Goal: Transaction & Acquisition: Purchase product/service

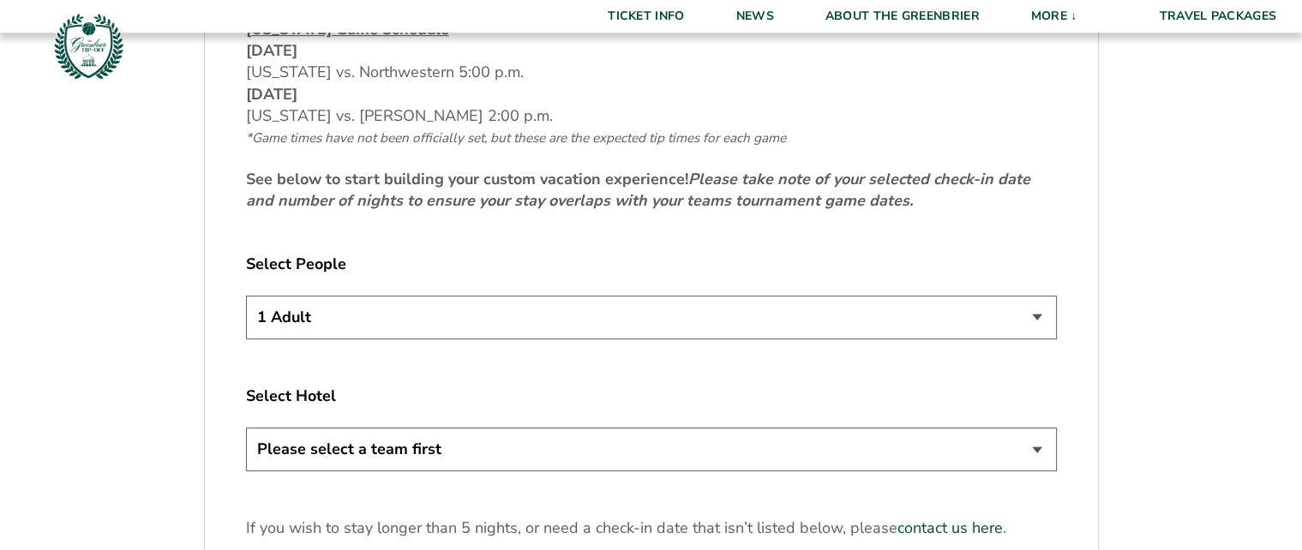
scroll to position [835, 0]
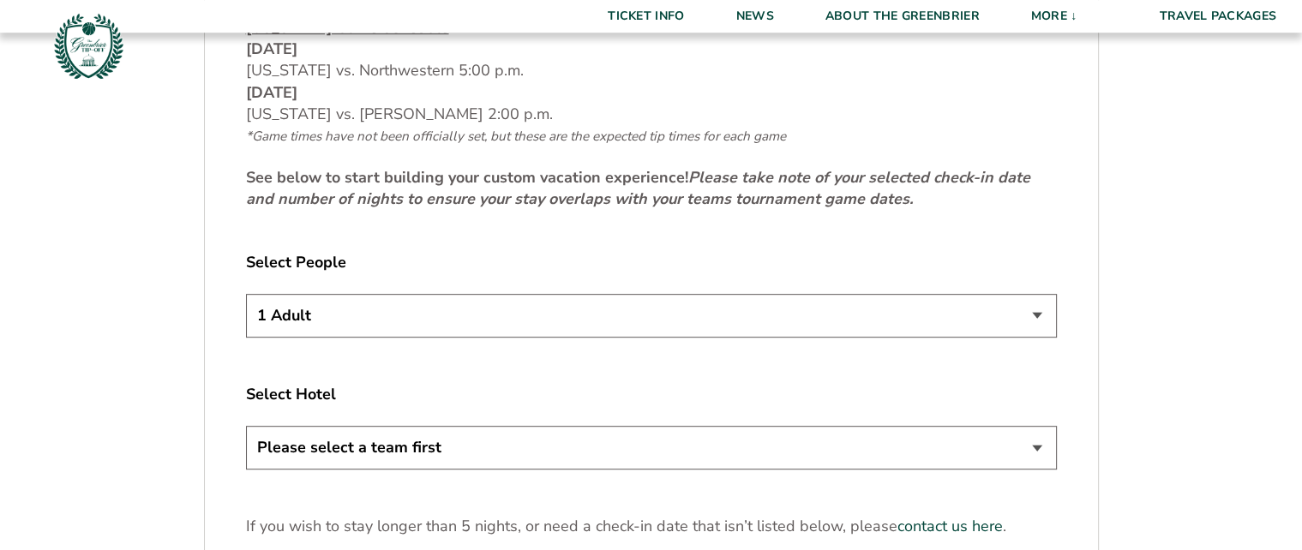
click at [246, 294] on select "1 Adult 2 Adults 3 Adults 4 Adults 2 Adults + 1 Child 2 Adults + 2 Children 2 A…" at bounding box center [651, 316] width 811 height 44
select select "2 Adults"
click option "2 Adults" at bounding box center [0, 0] width 0 height 0
click at [246, 426] on select "Please select a team first" at bounding box center [651, 448] width 811 height 44
click at [1032, 448] on select "Please select a team first" at bounding box center [651, 448] width 811 height 44
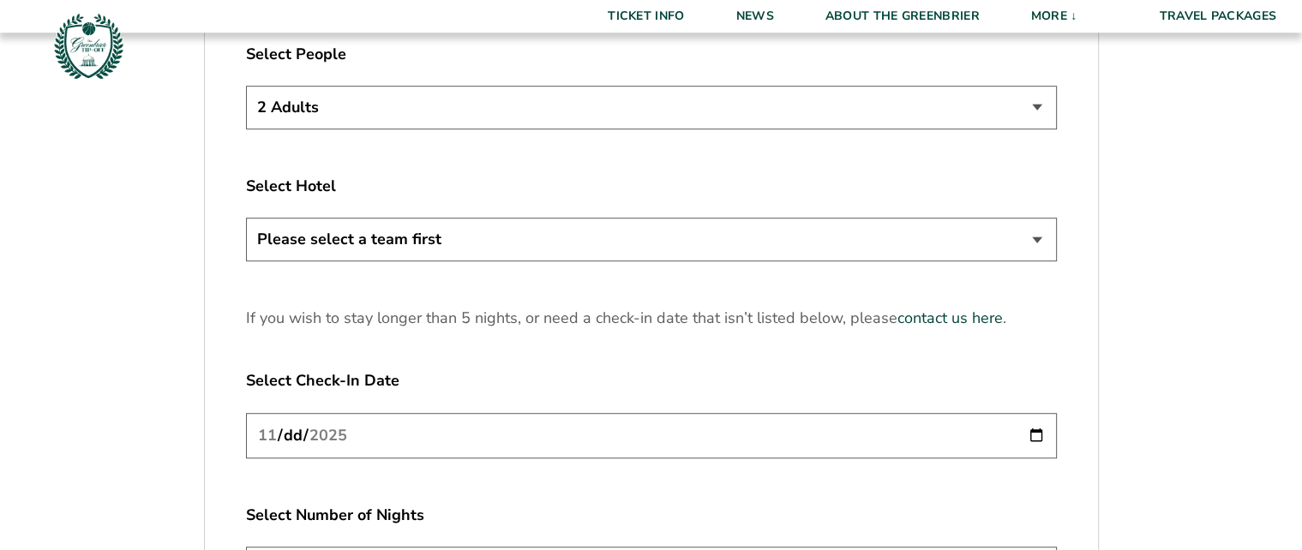
scroll to position [1044, 0]
click at [911, 339] on div "2. Accommodations Welcome to the home for official Virginia fan travel packages…" at bounding box center [651, 134] width 811 height 1186
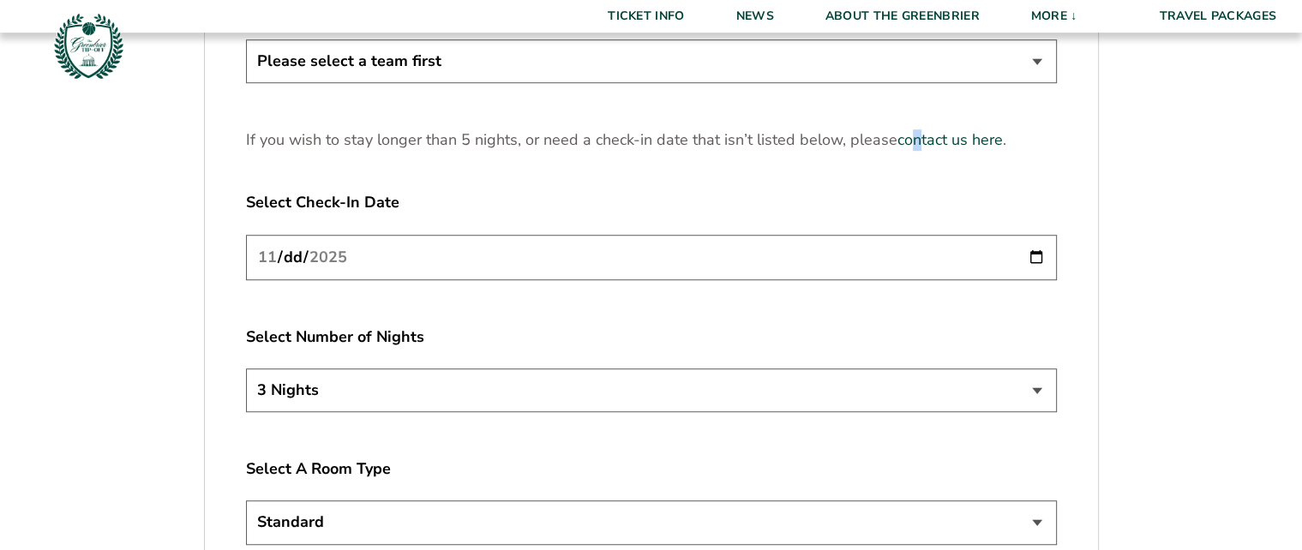
scroll to position [1221, 0]
click at [1036, 252] on input "2025-11-20" at bounding box center [651, 257] width 811 height 45
type input "2025-11-21"
click at [246, 368] on select "3 Nights 4 Nights 5 Nights" at bounding box center [651, 390] width 811 height 44
click at [1039, 389] on select "3 Nights 4 Nights 5 Nights" at bounding box center [651, 390] width 811 height 44
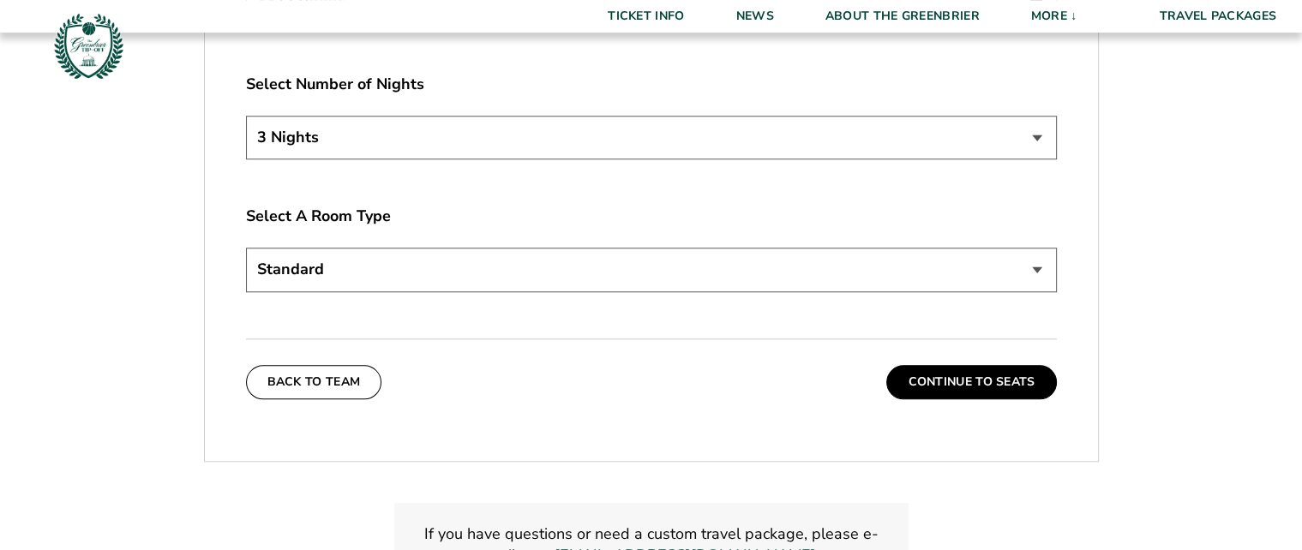
scroll to position [1474, 0]
click at [975, 380] on button "Continue To Seats" at bounding box center [971, 382] width 170 height 34
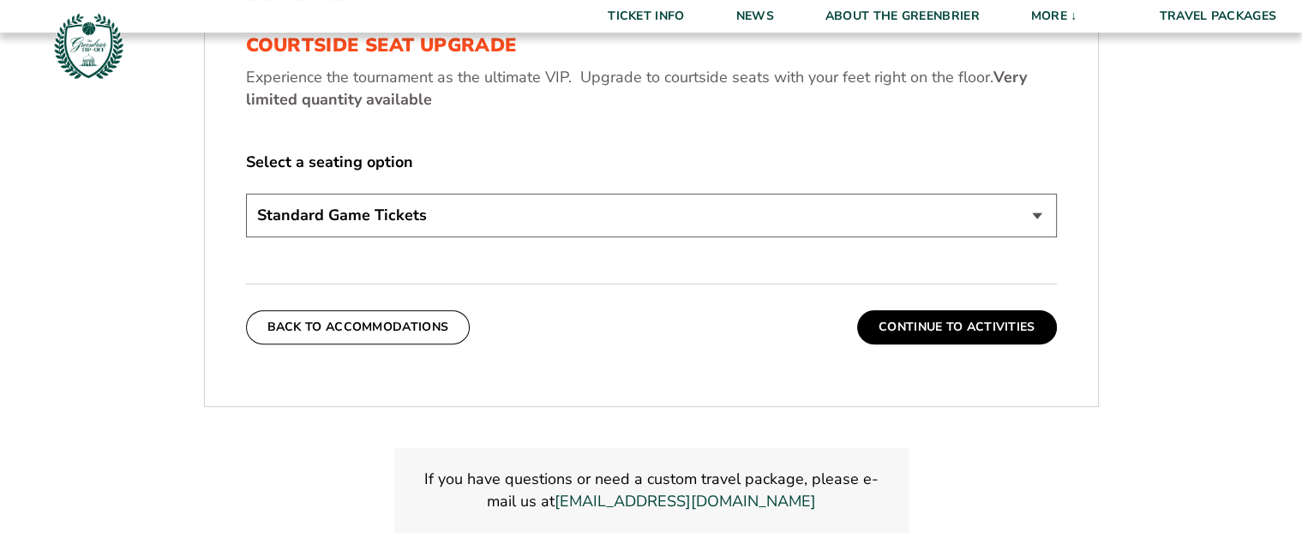
scroll to position [810, 0]
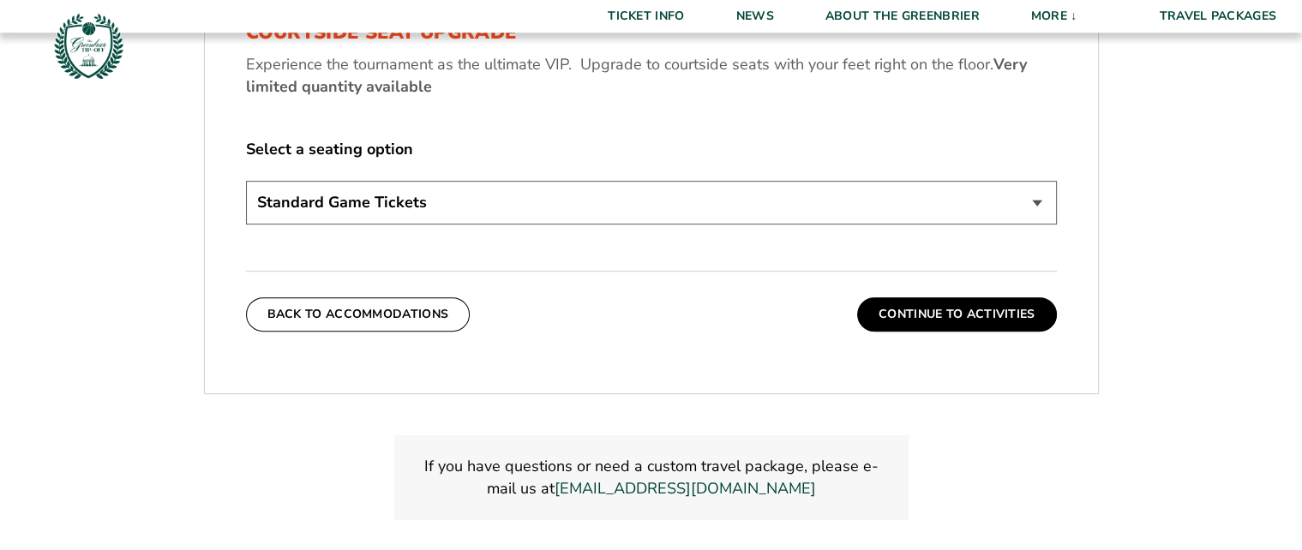
click at [246, 181] on select "Standard Game Tickets Midcourt Seat Upgrade (+$130 per person) Courtside Seat U…" at bounding box center [651, 203] width 811 height 44
click option "Standard Game Tickets" at bounding box center [0, 0] width 0 height 0
click at [961, 314] on button "Continue To Activities" at bounding box center [957, 314] width 200 height 34
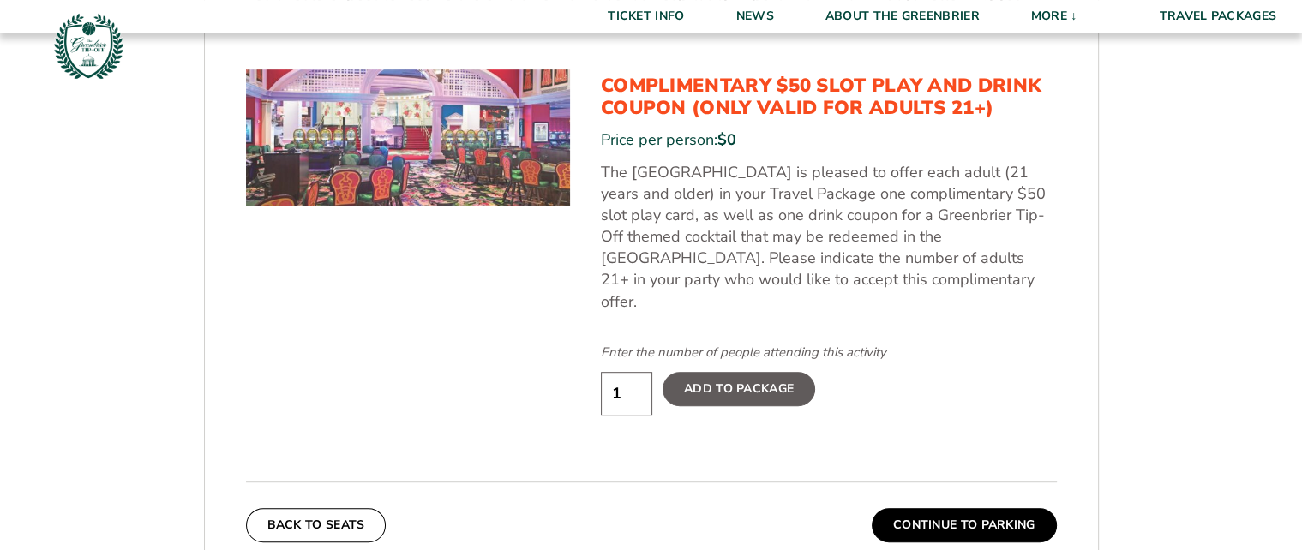
scroll to position [887, 0]
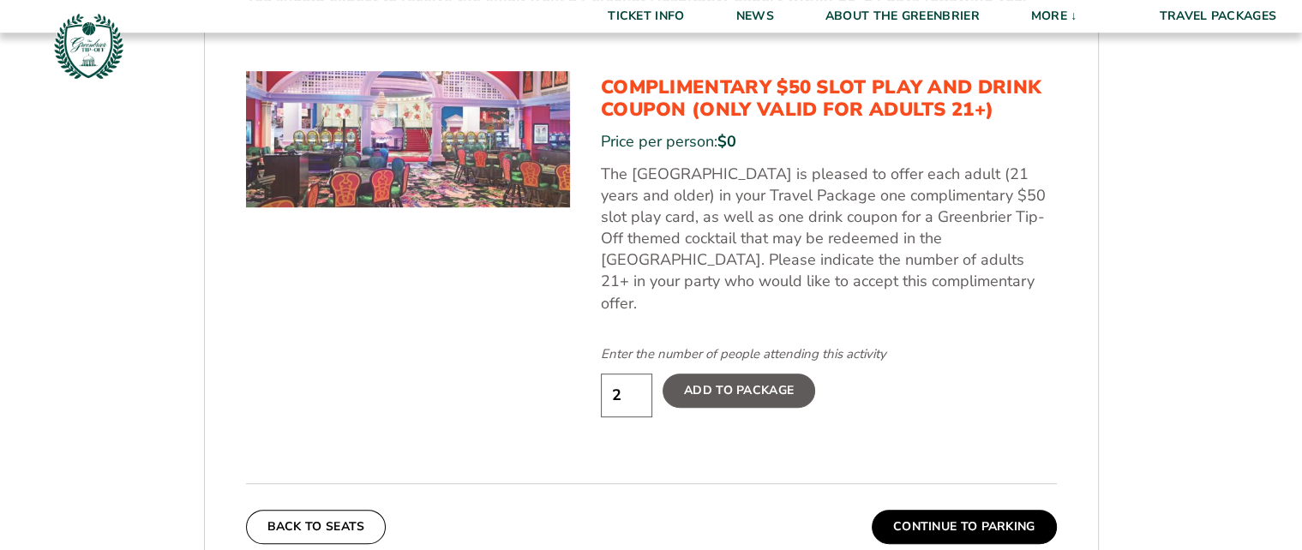
type input "2"
click at [634, 374] on input "2" at bounding box center [626, 396] width 51 height 44
click at [730, 374] on label "Add To Package" at bounding box center [738, 391] width 153 height 34
click at [0, 0] on input "Add To Package" at bounding box center [0, 0] width 0 height 0
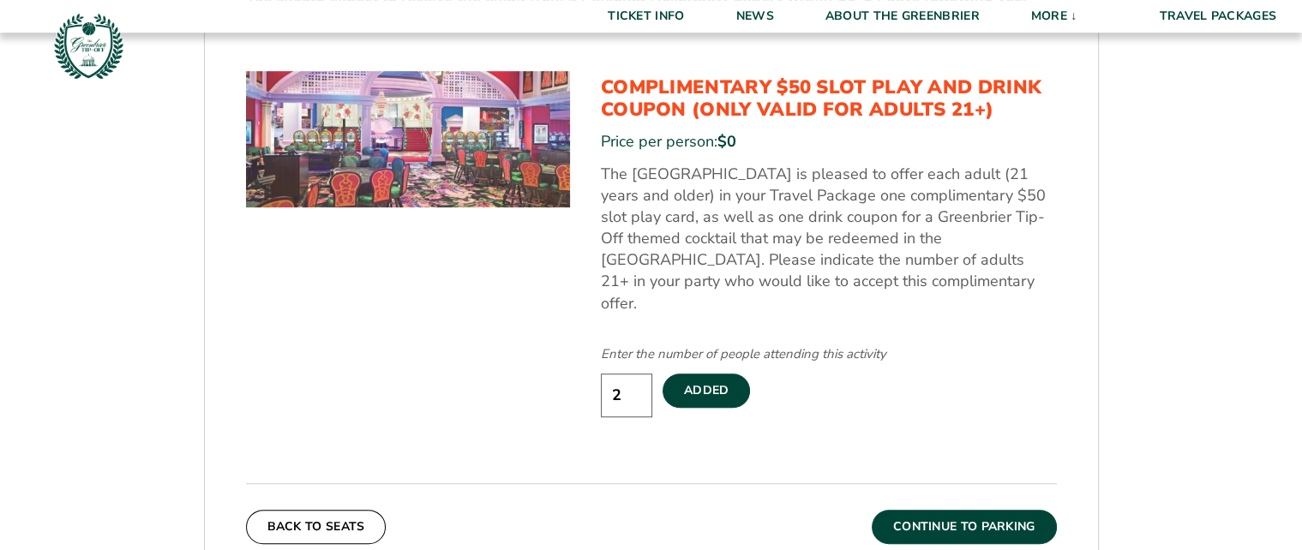
click at [984, 510] on button "Continue To Parking" at bounding box center [963, 527] width 185 height 34
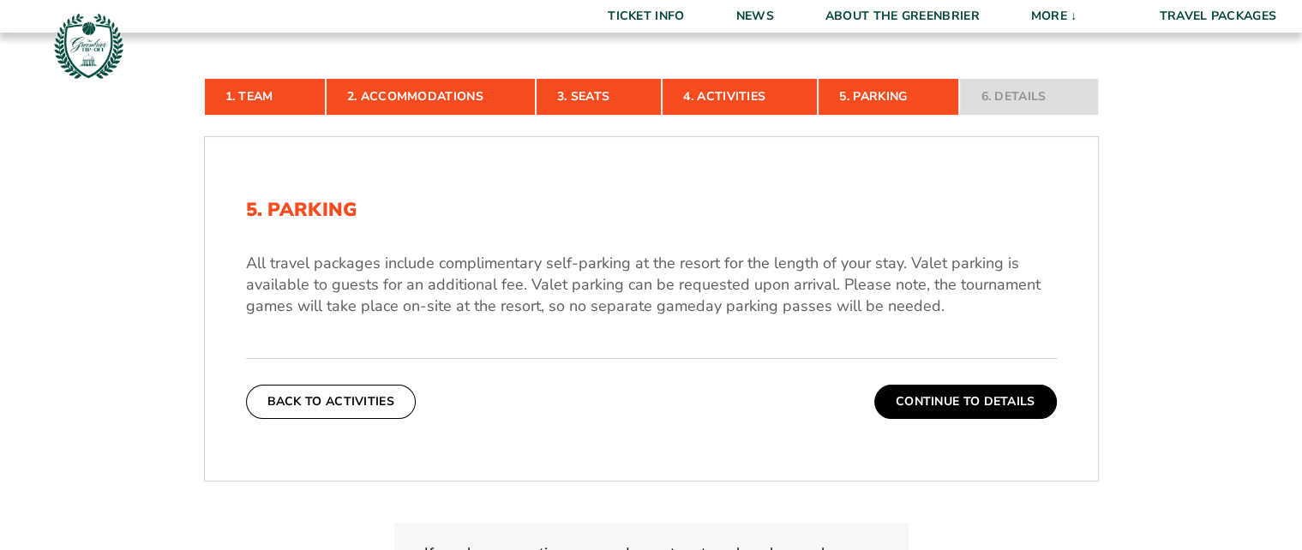
scroll to position [387, 0]
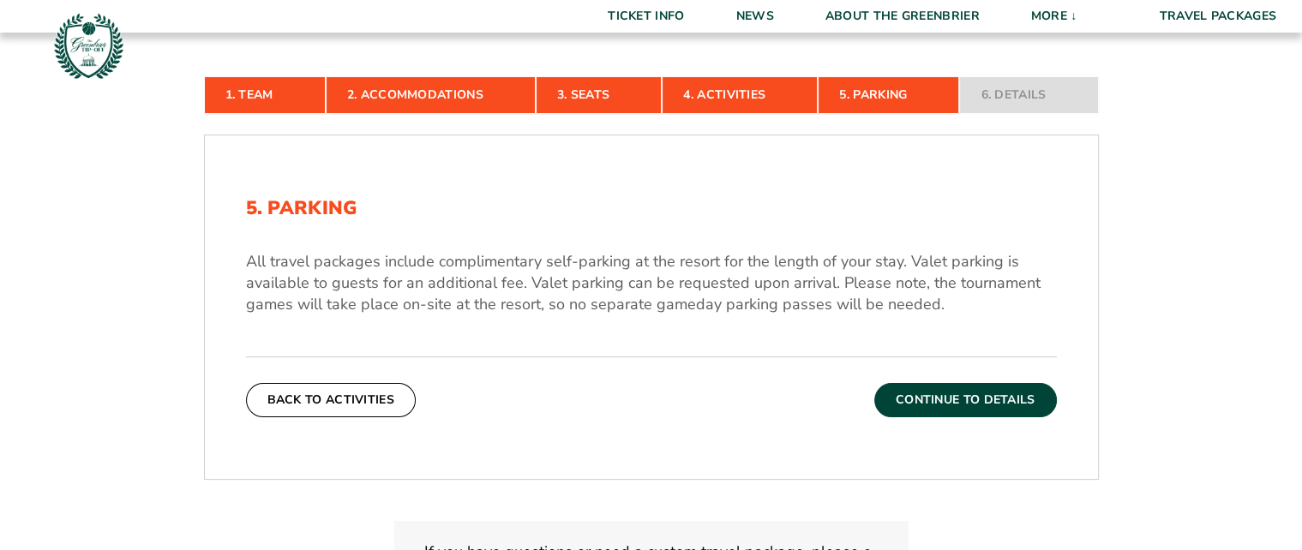
click at [961, 400] on button "Continue To Details" at bounding box center [965, 400] width 183 height 34
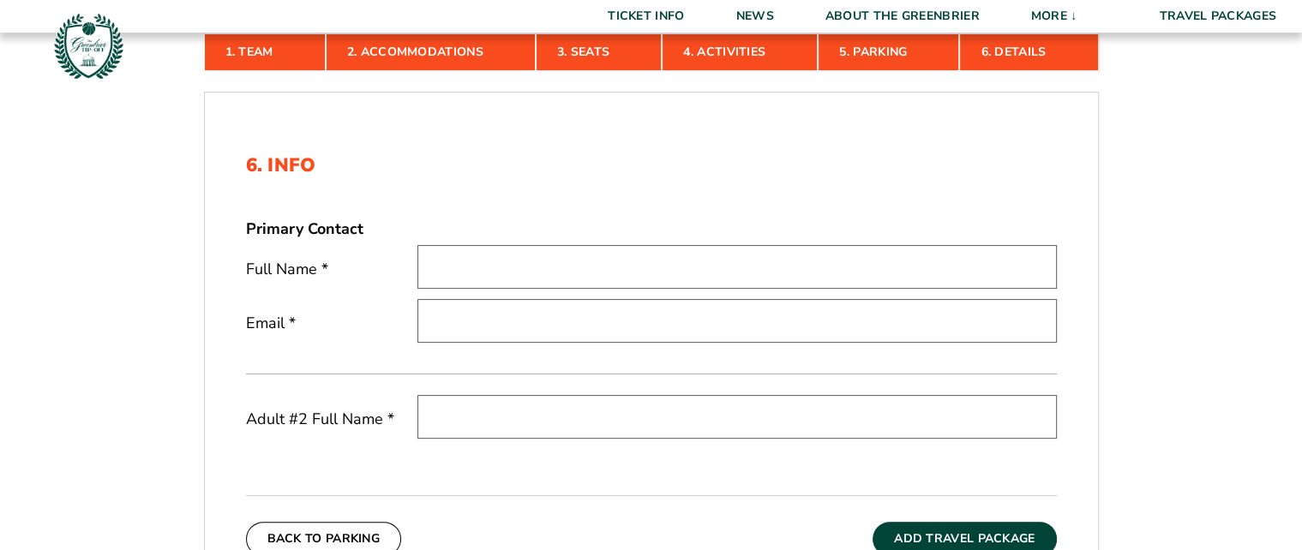
scroll to position [430, 0]
click at [542, 266] on input "text" at bounding box center [736, 267] width 639 height 44
type input "Theodore Knappen"
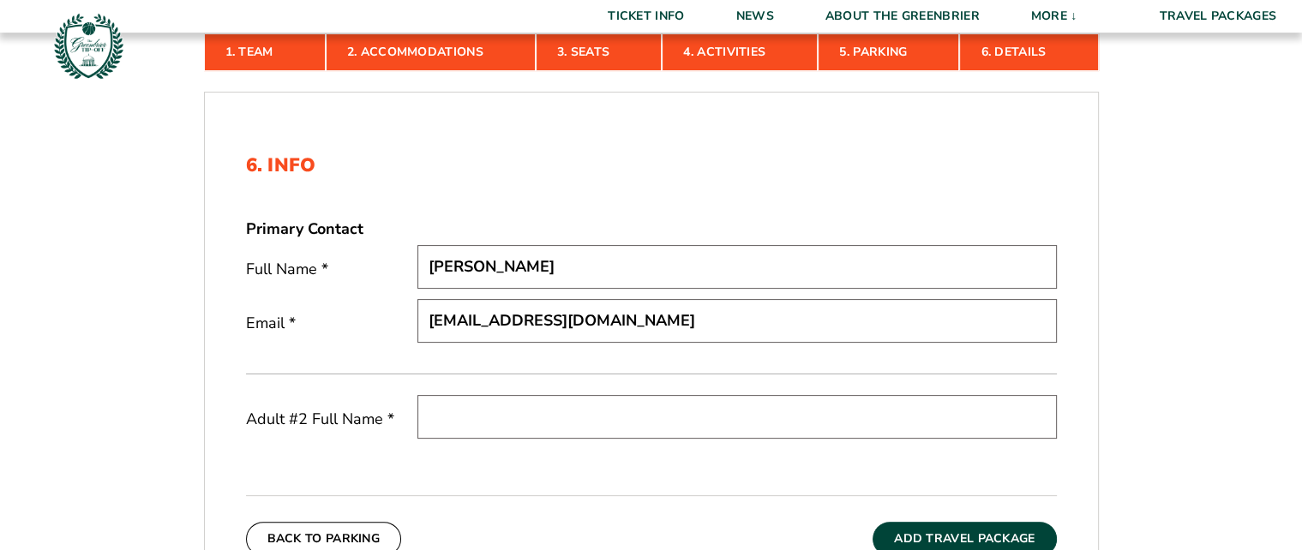
type input "tknappen@aol.com"
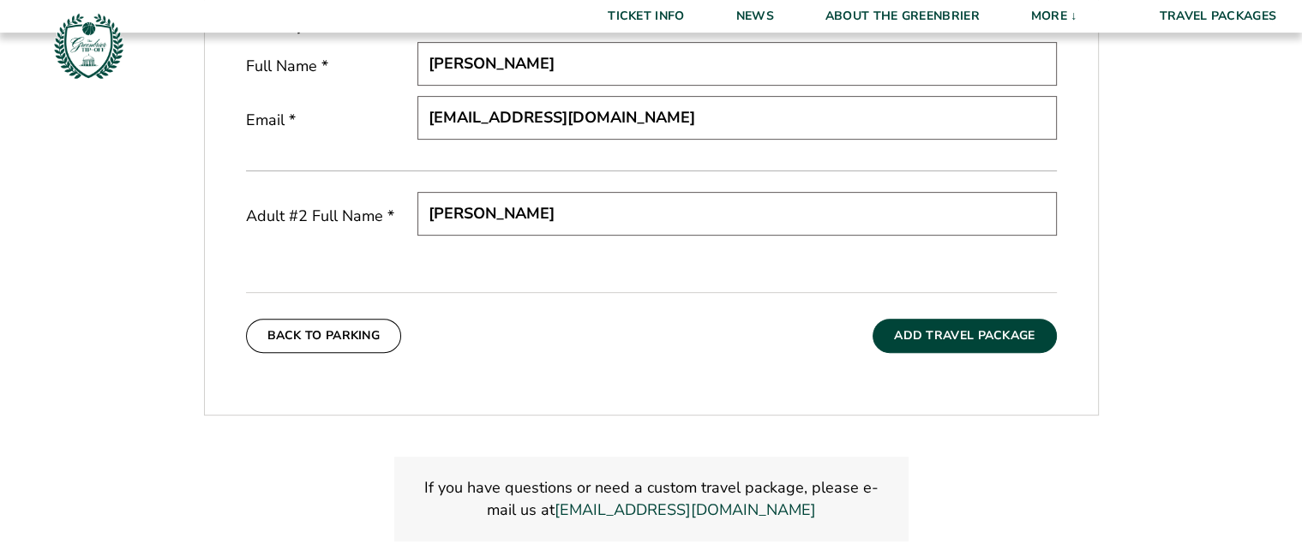
scroll to position [633, 0]
type input "Ann Seaman"
click at [972, 337] on button "Add Travel Package" at bounding box center [963, 336] width 183 height 34
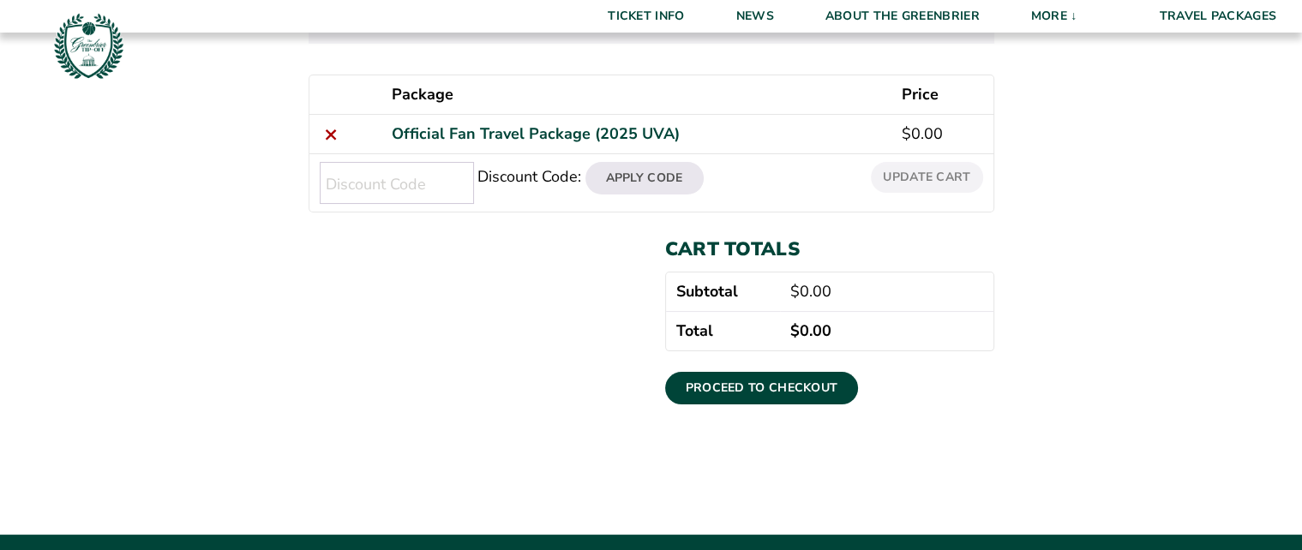
scroll to position [331, 0]
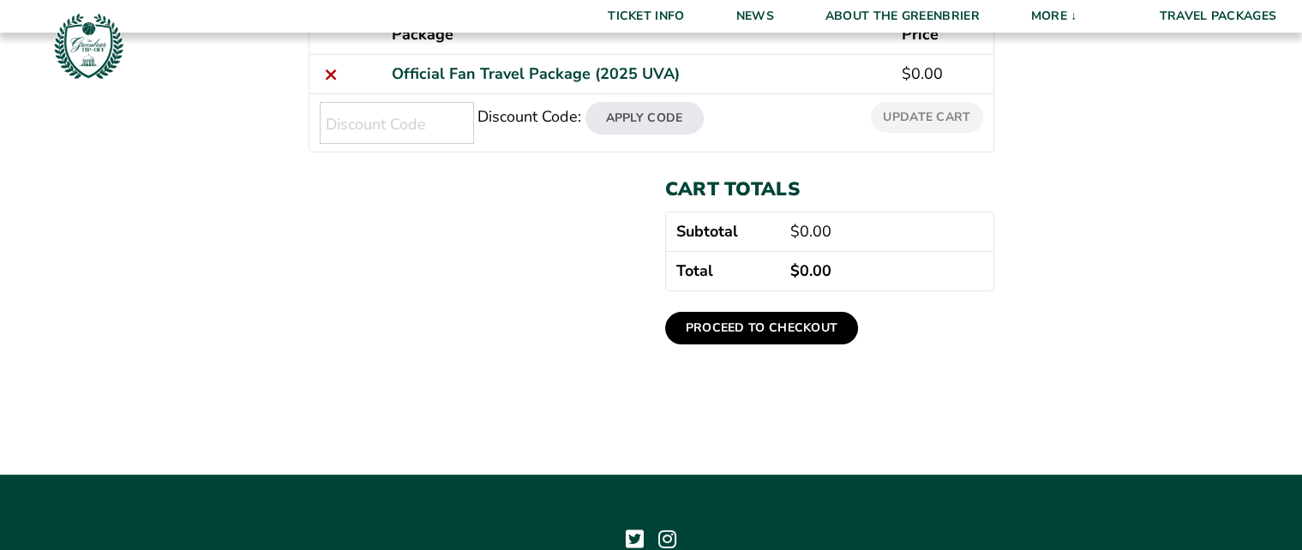
click at [756, 332] on link "Proceed to checkout" at bounding box center [762, 328] width 194 height 33
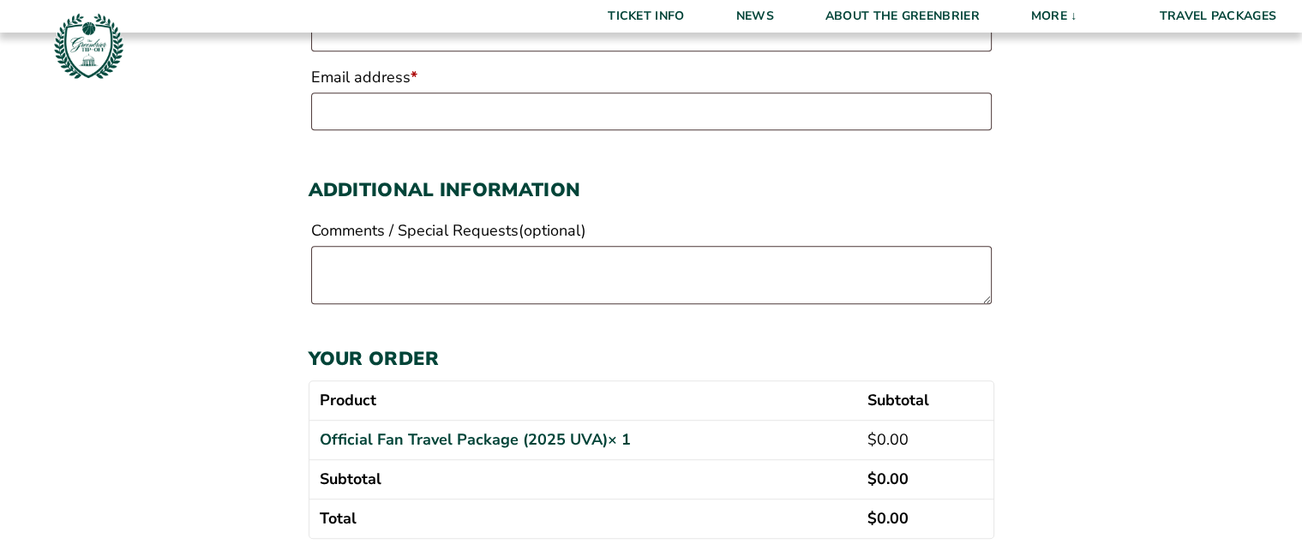
scroll to position [1388, 0]
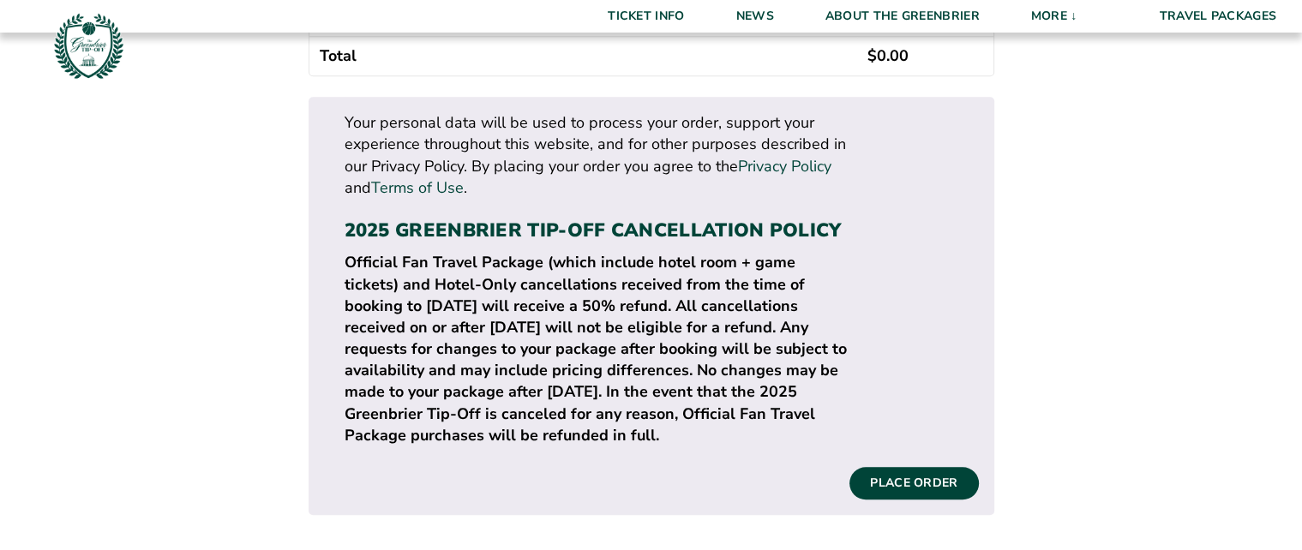
click at [687, 278] on p "Official Fan Travel Package (which include hotel room + game tickets) and Hotel…" at bounding box center [597, 349] width 506 height 194
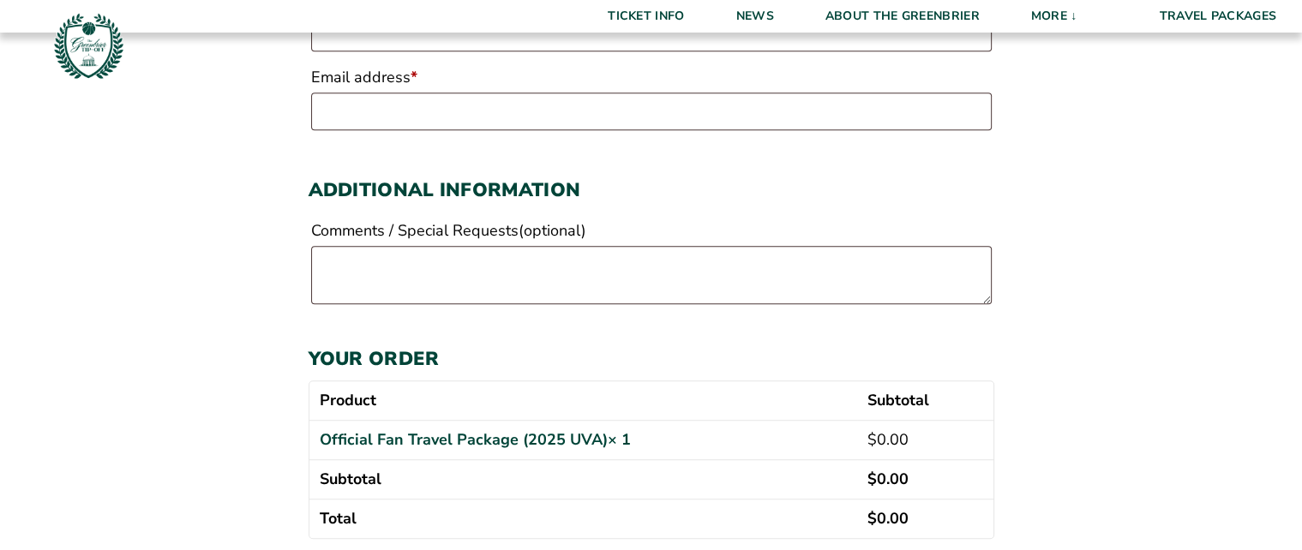
scroll to position [0, 0]
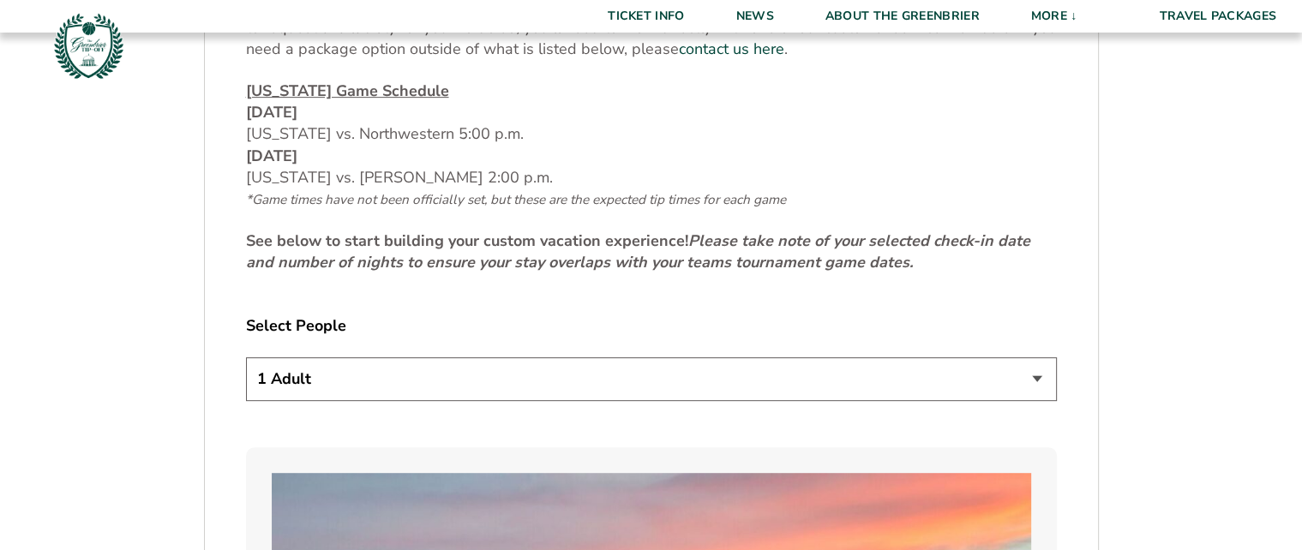
scroll to position [925, 0]
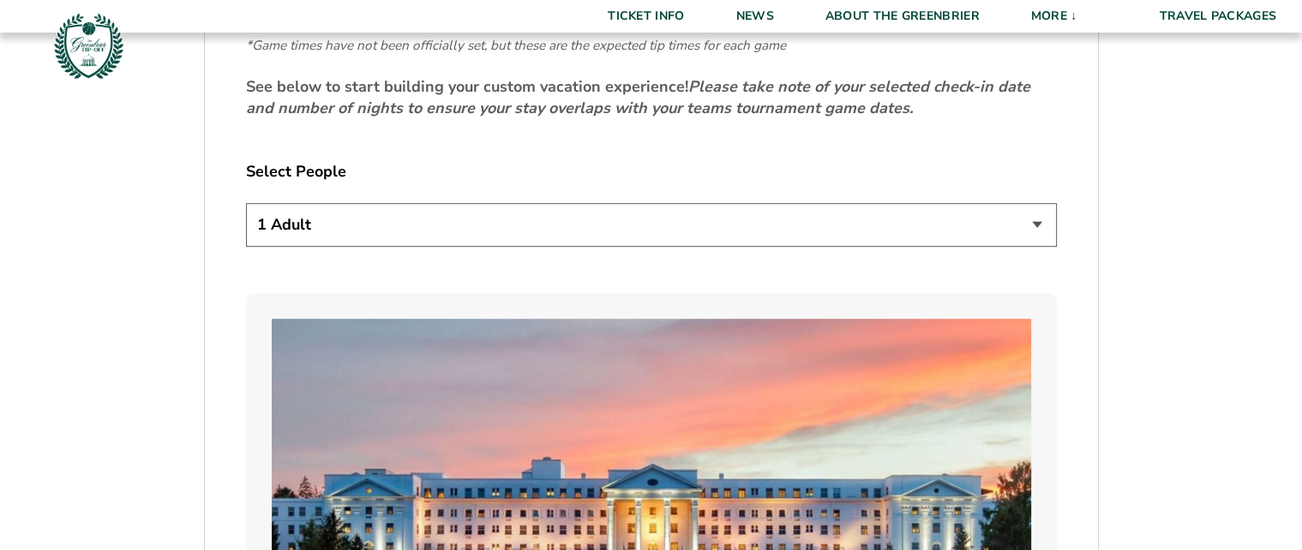
click at [246, 203] on select "1 Adult 2 Adults 3 Adults 4 Adults 2 Adults + 1 Child 2 Adults + 2 Children 2 A…" at bounding box center [651, 225] width 811 height 44
select select "2 Adults"
click option "2 Adults" at bounding box center [0, 0] width 0 height 0
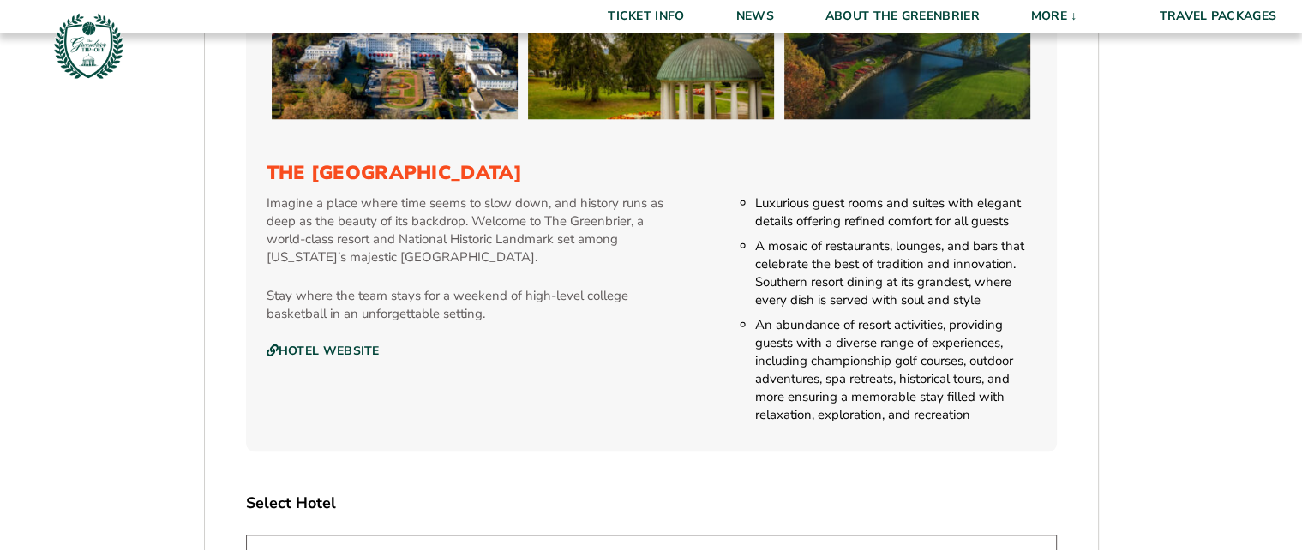
scroll to position [1851, 0]
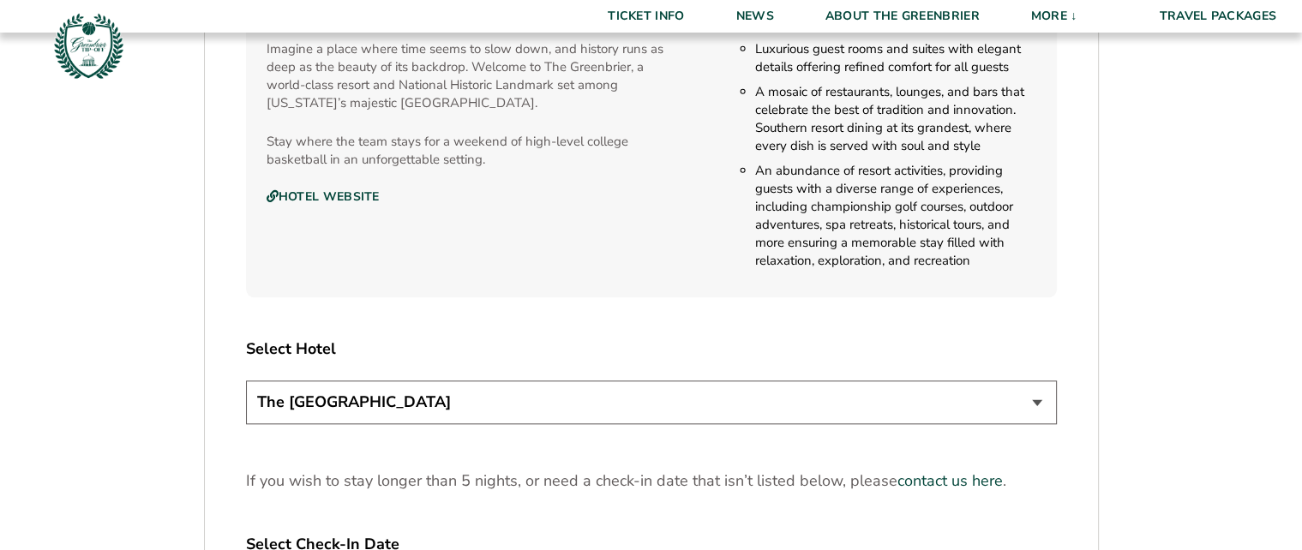
click at [246, 380] on select "The Greenbrier Resort" at bounding box center [651, 402] width 811 height 44
click at [1036, 410] on select "The Greenbrier Resort" at bounding box center [651, 402] width 811 height 44
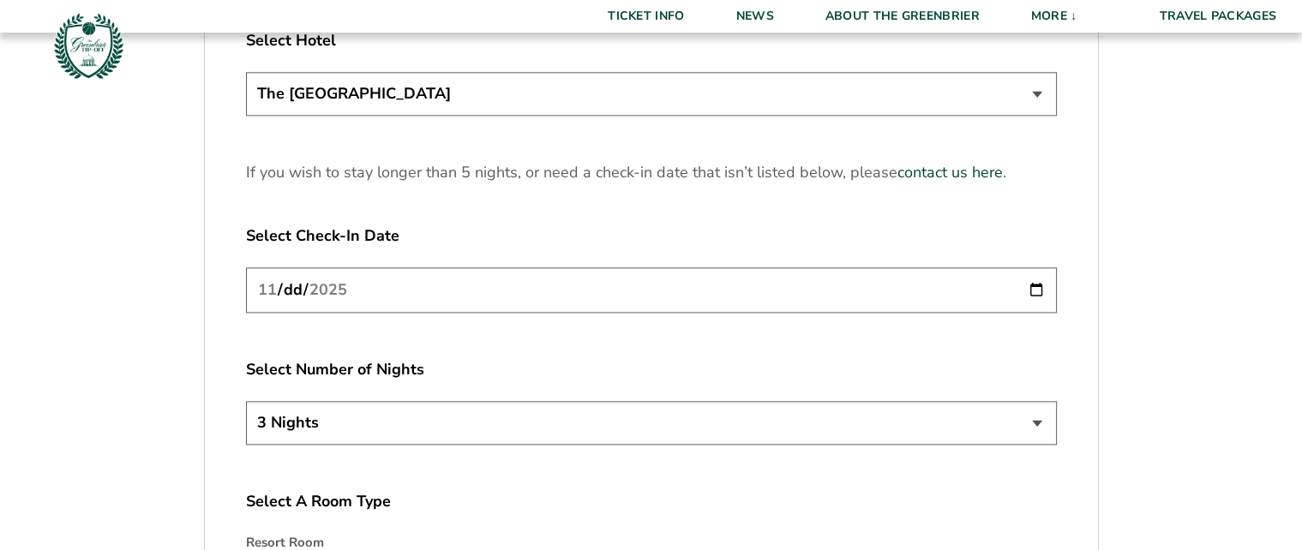
click at [1032, 288] on input "2025-11-20" at bounding box center [651, 289] width 811 height 45
type input "2025-11-21"
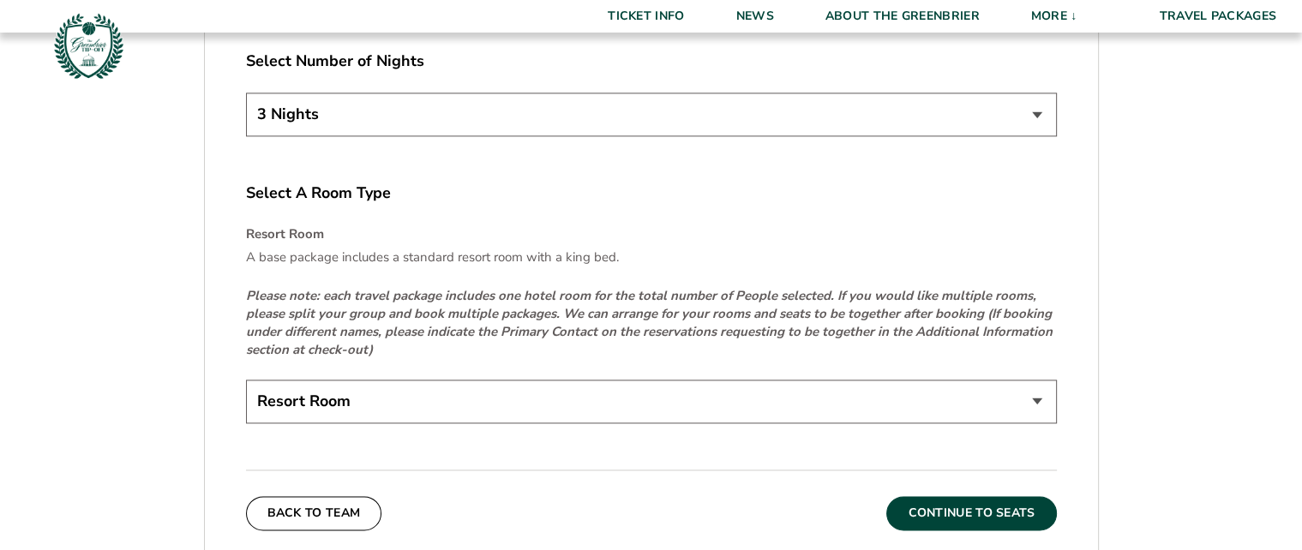
click at [1002, 512] on button "Continue To Seats" at bounding box center [971, 513] width 170 height 34
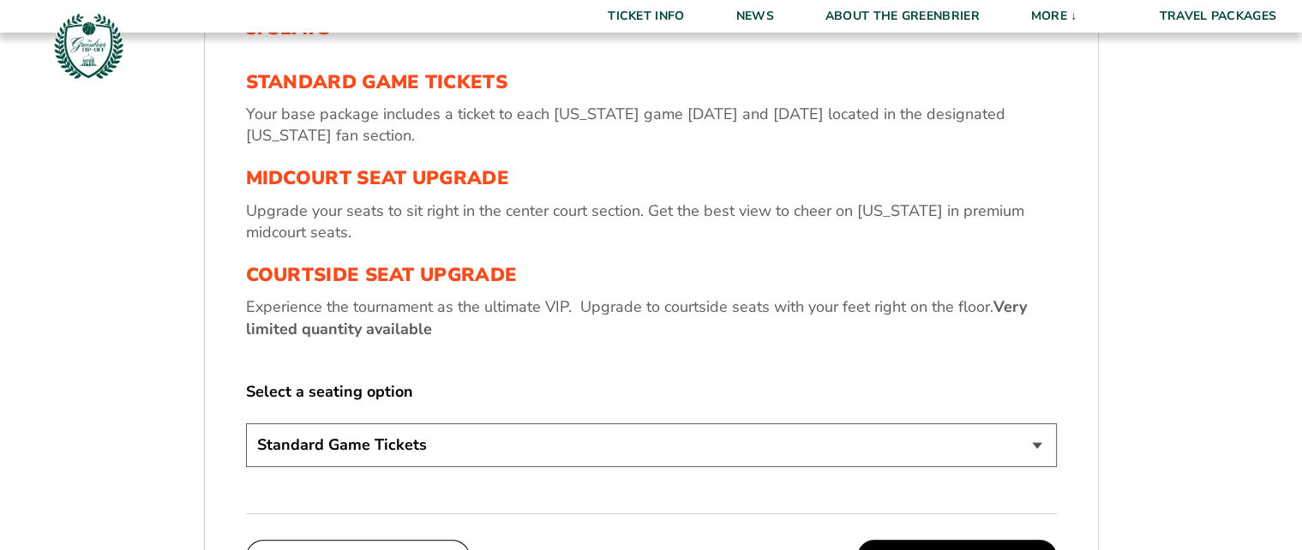
scroll to position [1184, 0]
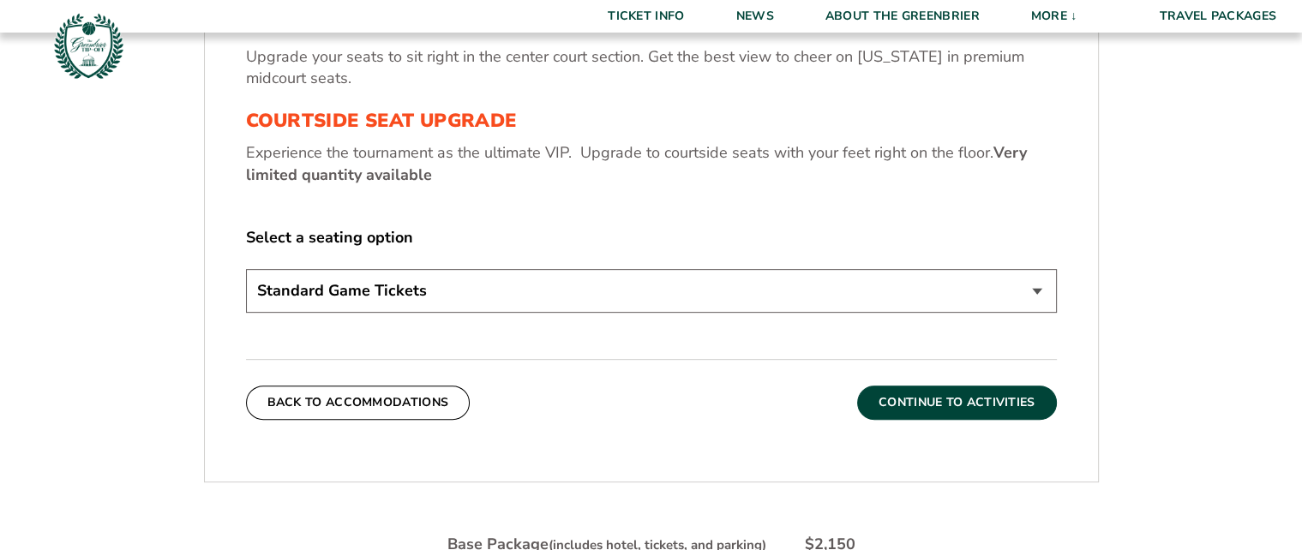
click at [976, 401] on button "Continue To Activities" at bounding box center [957, 403] width 200 height 34
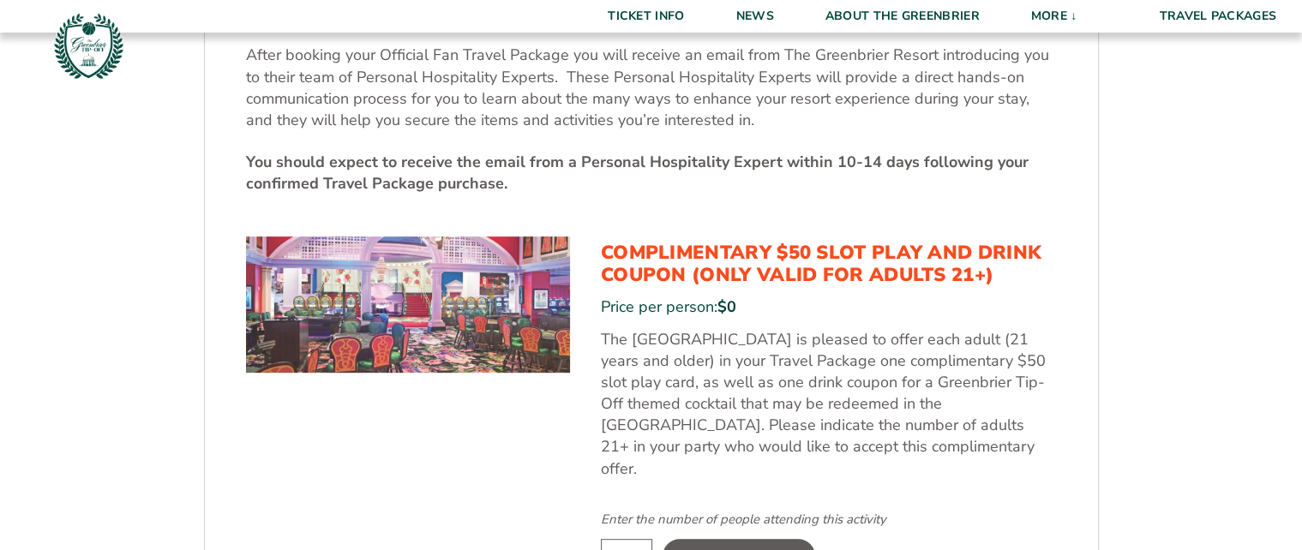
scroll to position [1030, 0]
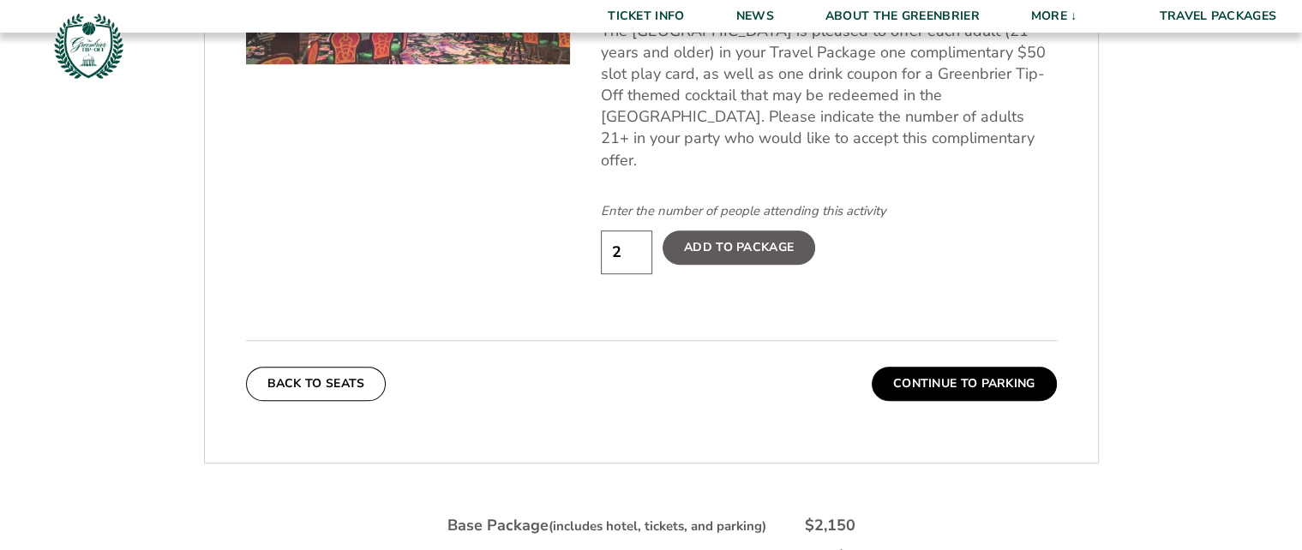
type input "2"
click at [634, 230] on input "2" at bounding box center [626, 252] width 51 height 44
click at [749, 235] on label "Add To Package" at bounding box center [738, 247] width 153 height 34
click at [0, 0] on input "Add To Package" at bounding box center [0, 0] width 0 height 0
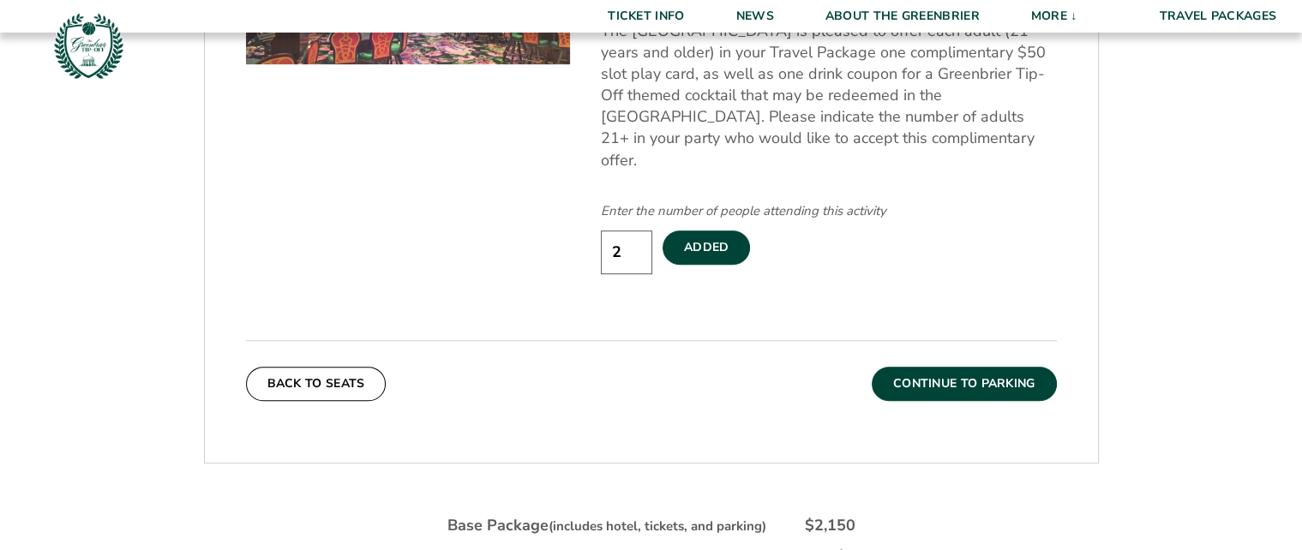
click at [956, 367] on button "Continue To Parking" at bounding box center [963, 384] width 185 height 34
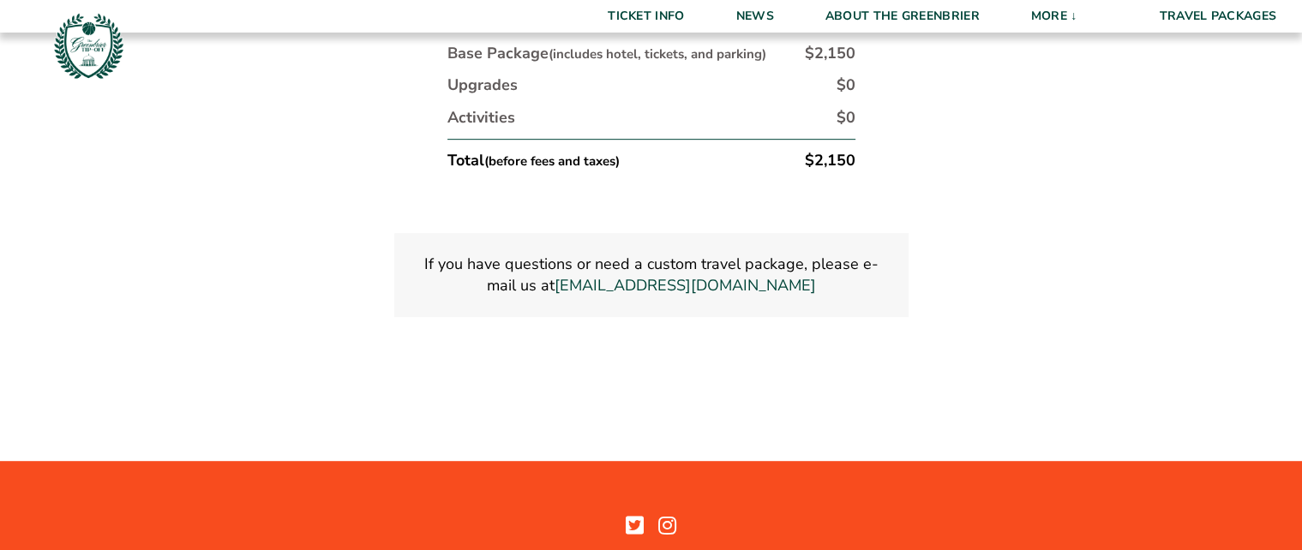
scroll to position [721, 0]
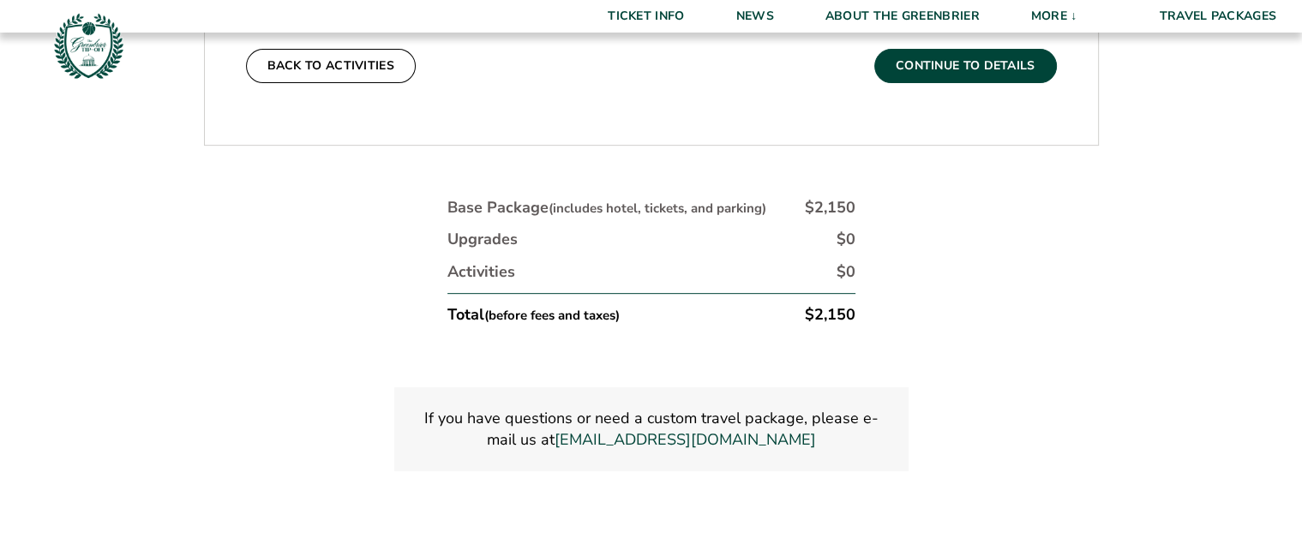
click at [977, 70] on button "Continue To Details" at bounding box center [965, 66] width 183 height 34
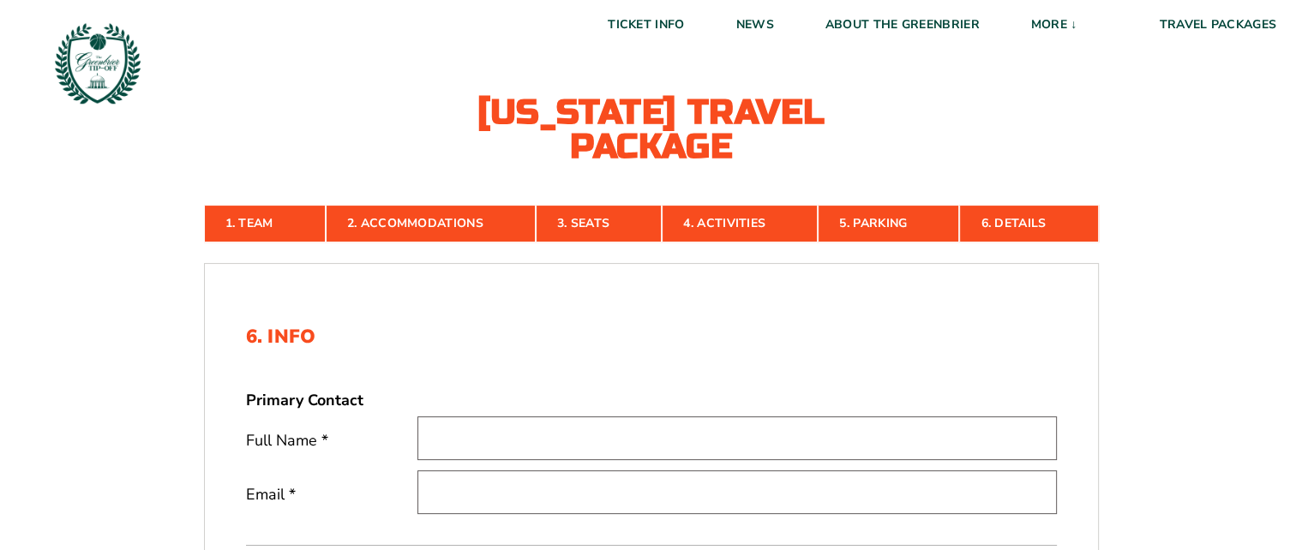
scroll to position [0, 0]
